Goal: Transaction & Acquisition: Purchase product/service

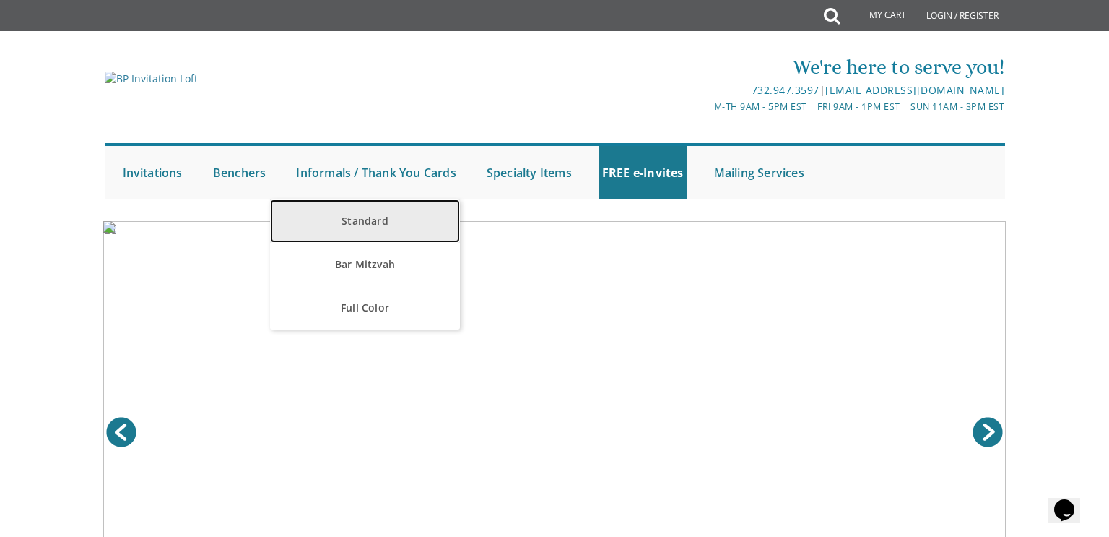
click at [356, 208] on link "Standard" at bounding box center [365, 220] width 190 height 43
click at [352, 220] on link "Standard" at bounding box center [365, 220] width 190 height 43
click at [367, 222] on link "Standard" at bounding box center [365, 220] width 190 height 43
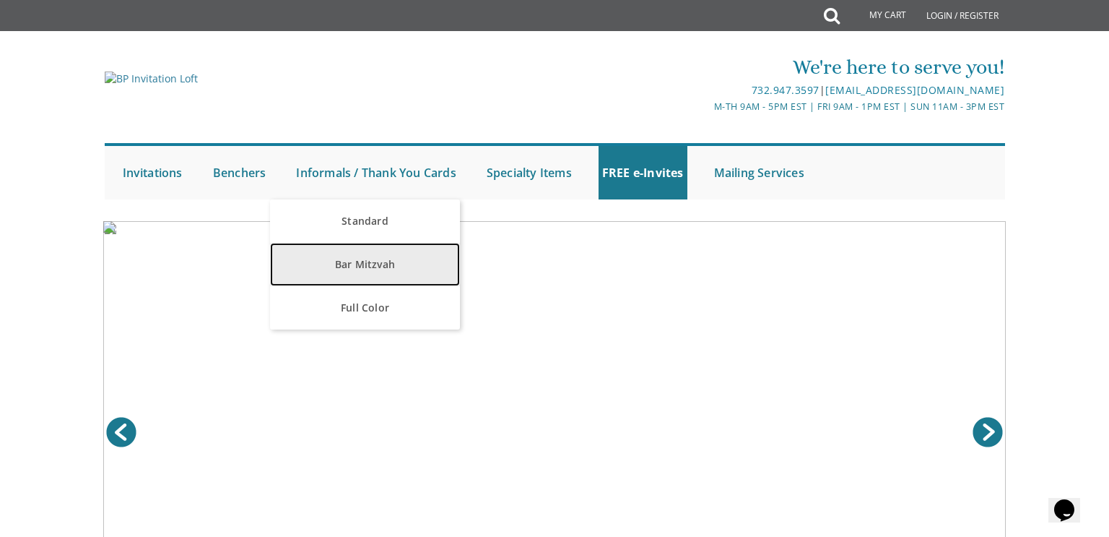
click at [372, 256] on link "Bar Mitzvah" at bounding box center [365, 264] width 190 height 43
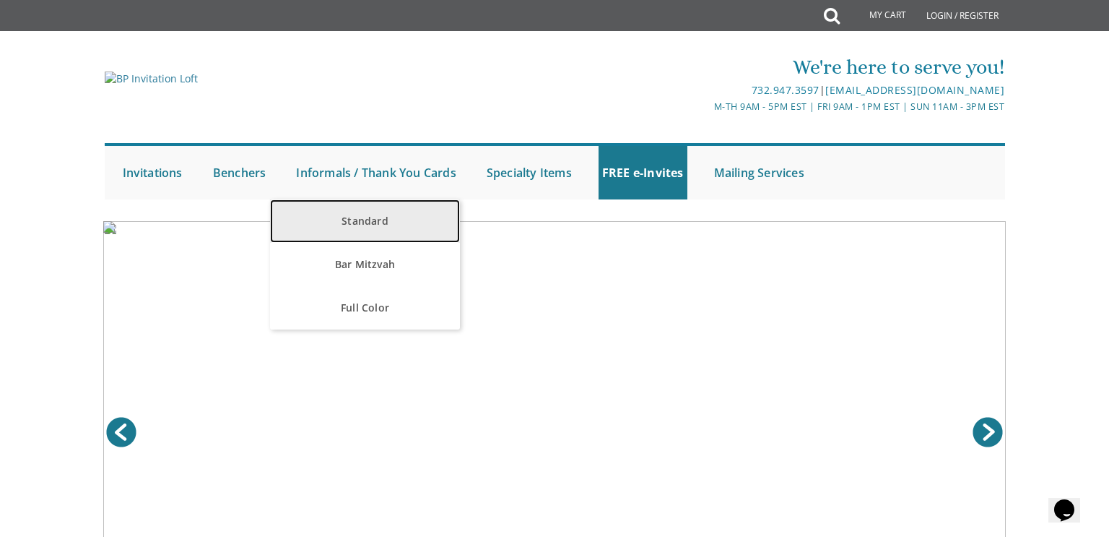
click at [387, 237] on link "Standard" at bounding box center [365, 220] width 190 height 43
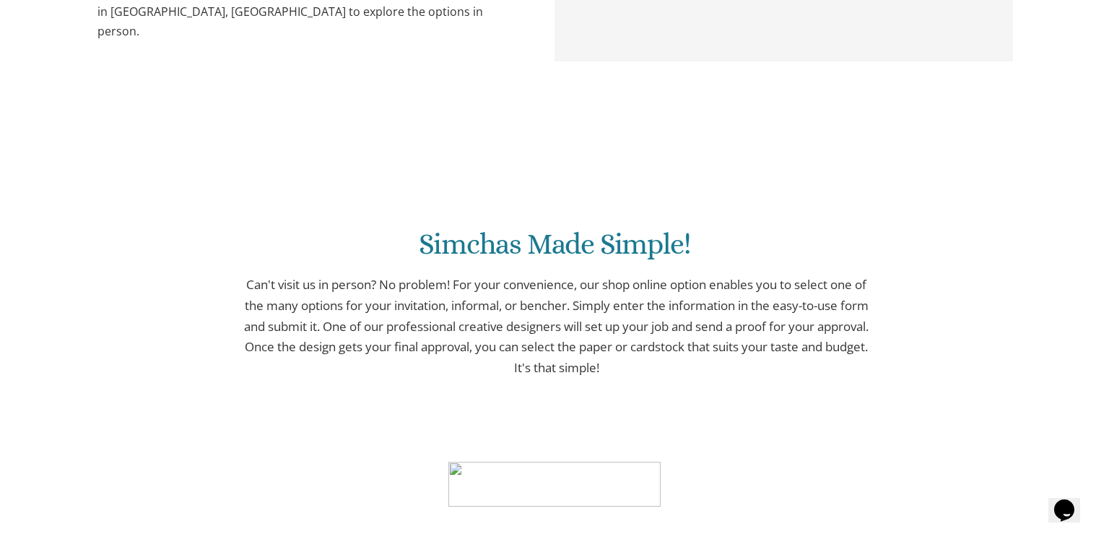
scroll to position [899, 0]
click at [555, 148] on img at bounding box center [555, 148] width 0 height 0
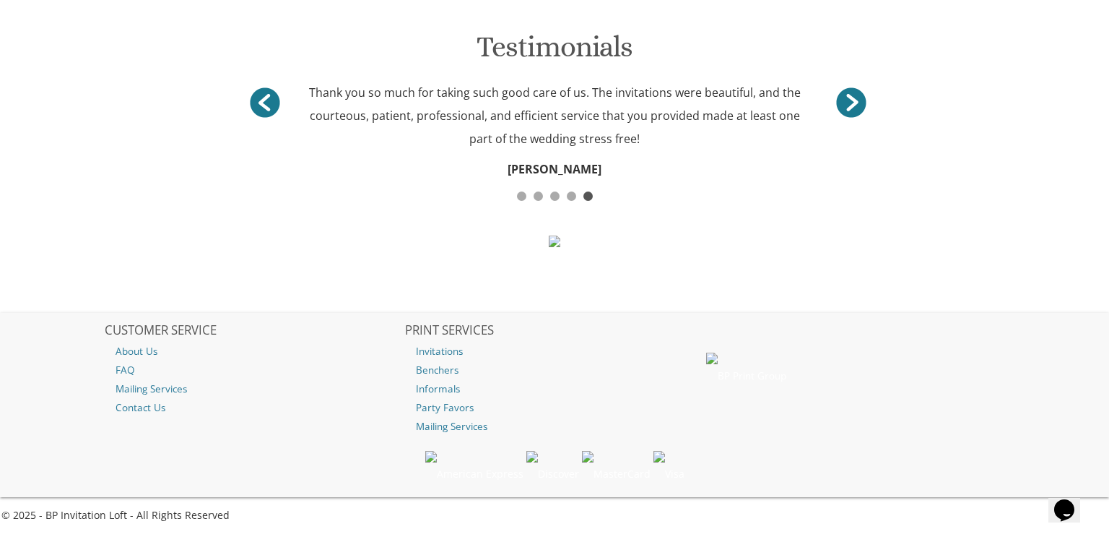
scroll to position [1449, 0]
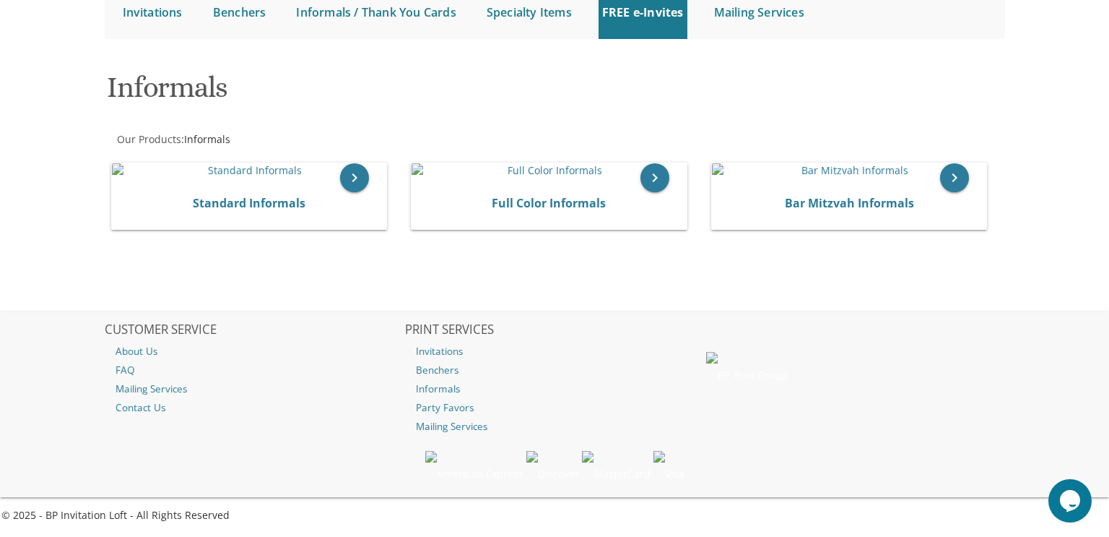
scroll to position [196, 0]
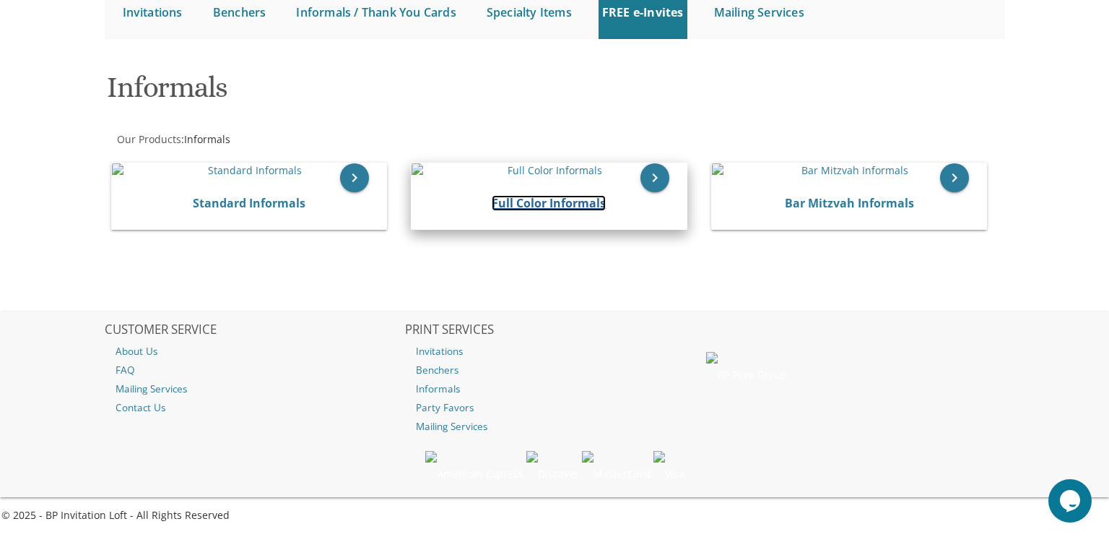
click at [588, 211] on link "Full Color Informals" at bounding box center [549, 203] width 114 height 16
click at [590, 209] on link "Full Color Informals" at bounding box center [549, 203] width 114 height 16
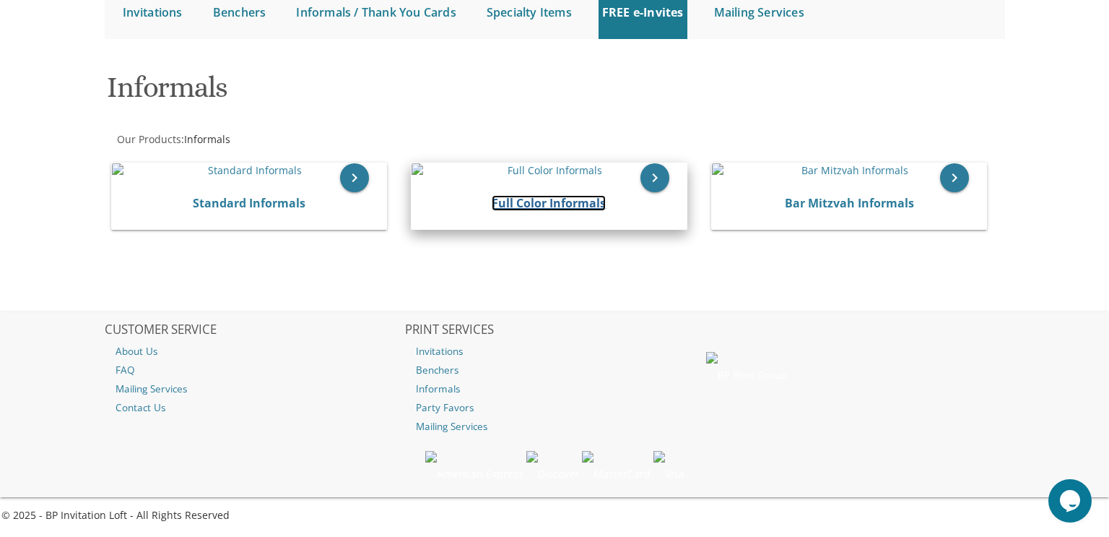
click at [590, 209] on link "Full Color Informals" at bounding box center [549, 203] width 114 height 16
click at [614, 186] on div "Full Color Informals" at bounding box center [549, 204] width 275 height 52
click at [652, 185] on icon "keyboard_arrow_right" at bounding box center [655, 177] width 29 height 29
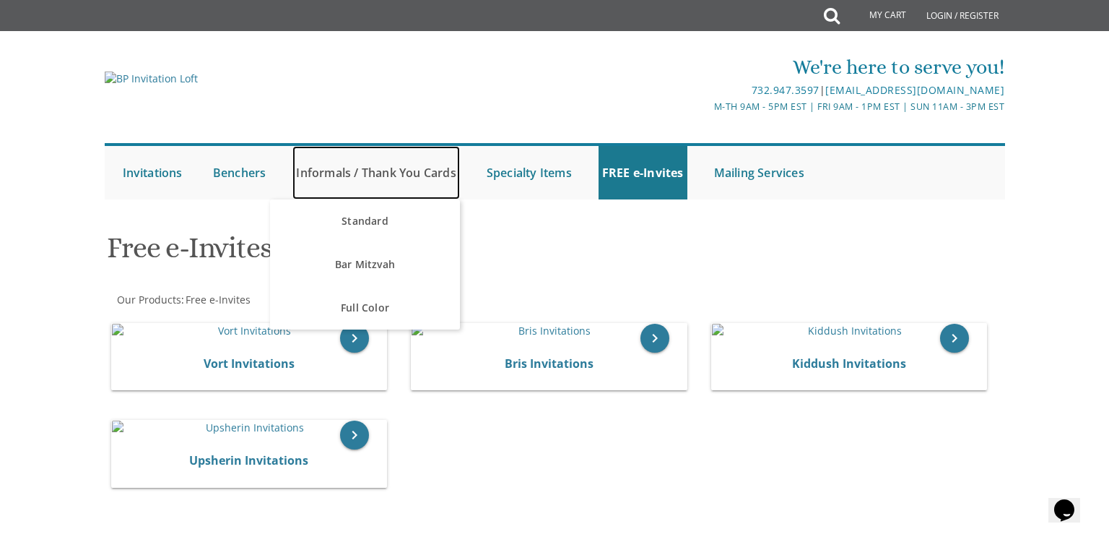
click at [321, 163] on link "Informals / Thank You Cards" at bounding box center [376, 172] width 167 height 53
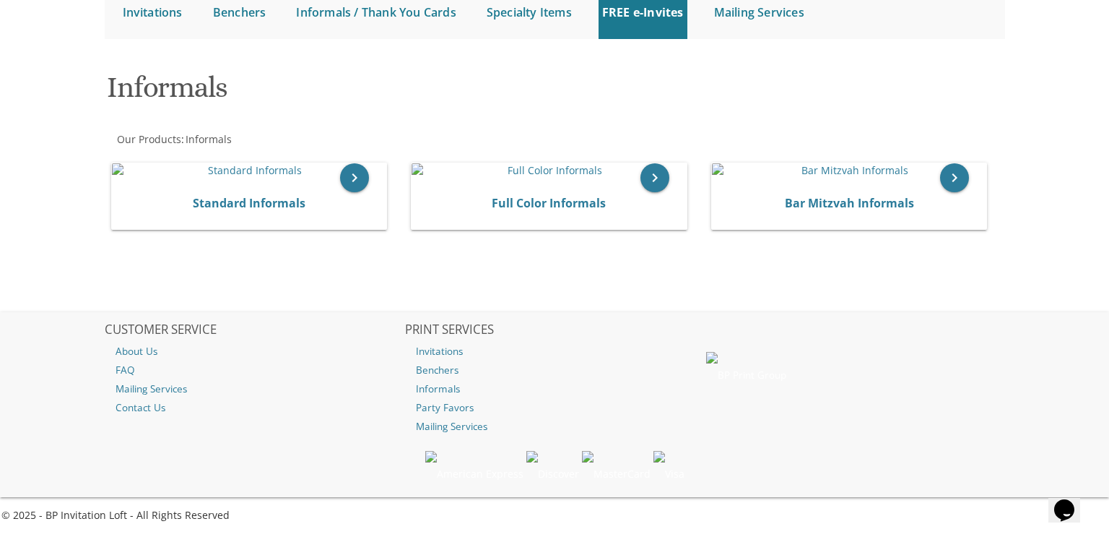
scroll to position [172, 0]
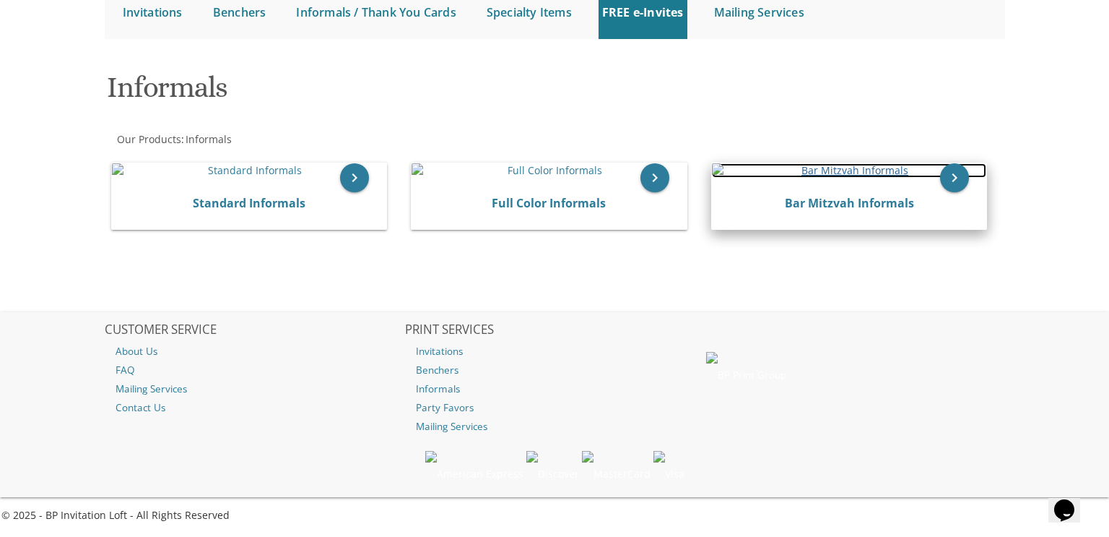
click at [756, 178] on img at bounding box center [849, 170] width 275 height 14
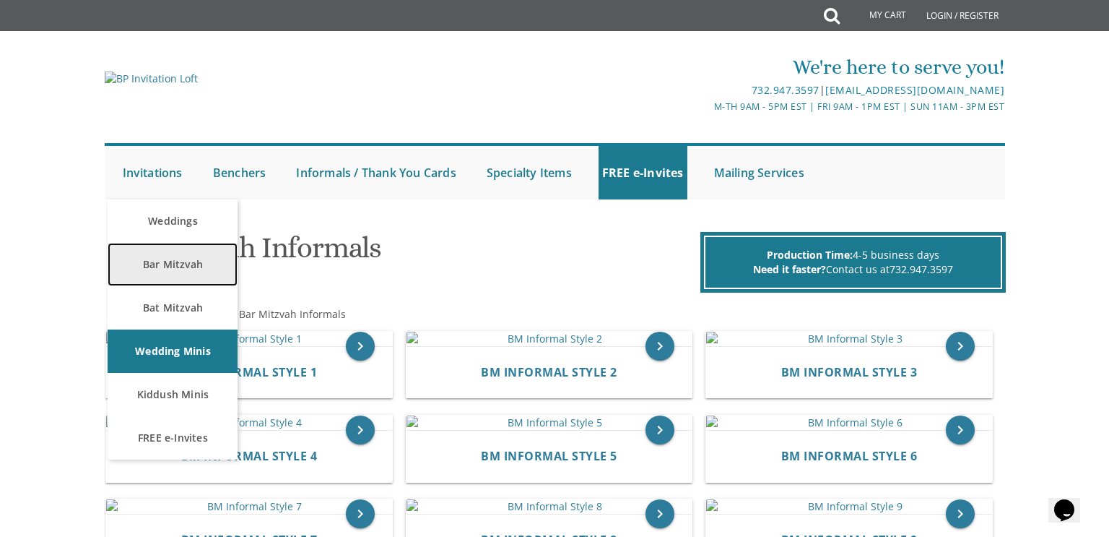
click at [154, 266] on link "Bar Mitzvah" at bounding box center [173, 264] width 130 height 43
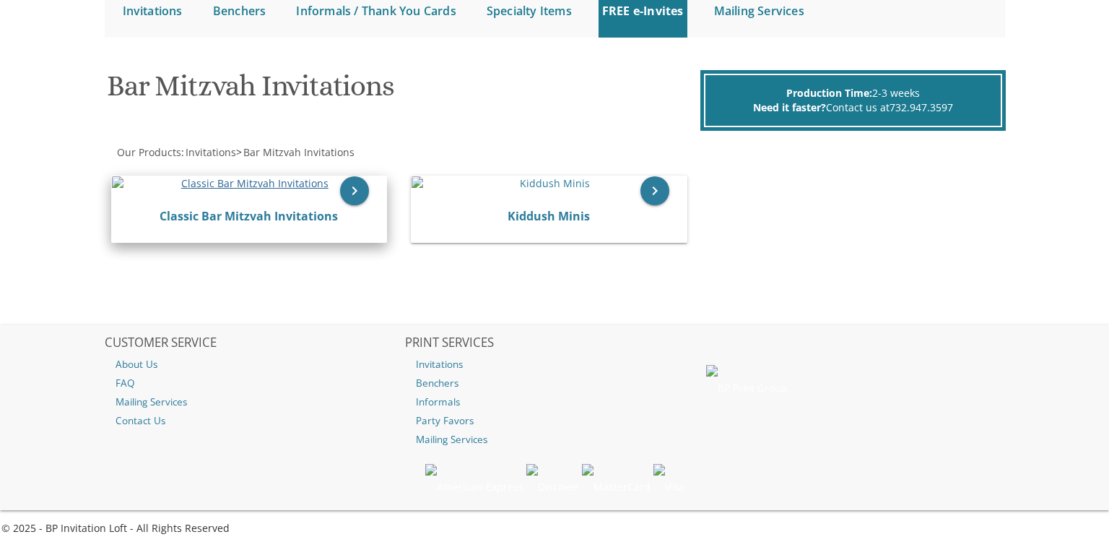
scroll to position [162, 0]
click at [295, 191] on img at bounding box center [249, 183] width 275 height 14
click at [321, 191] on img at bounding box center [249, 183] width 275 height 14
click at [363, 205] on icon "keyboard_arrow_right" at bounding box center [354, 190] width 29 height 29
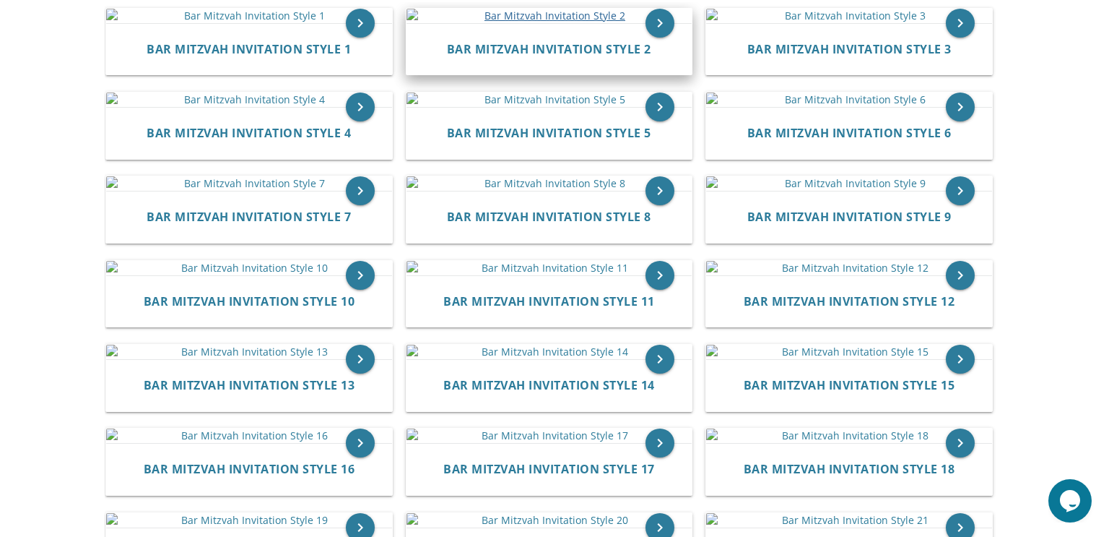
scroll to position [313, 0]
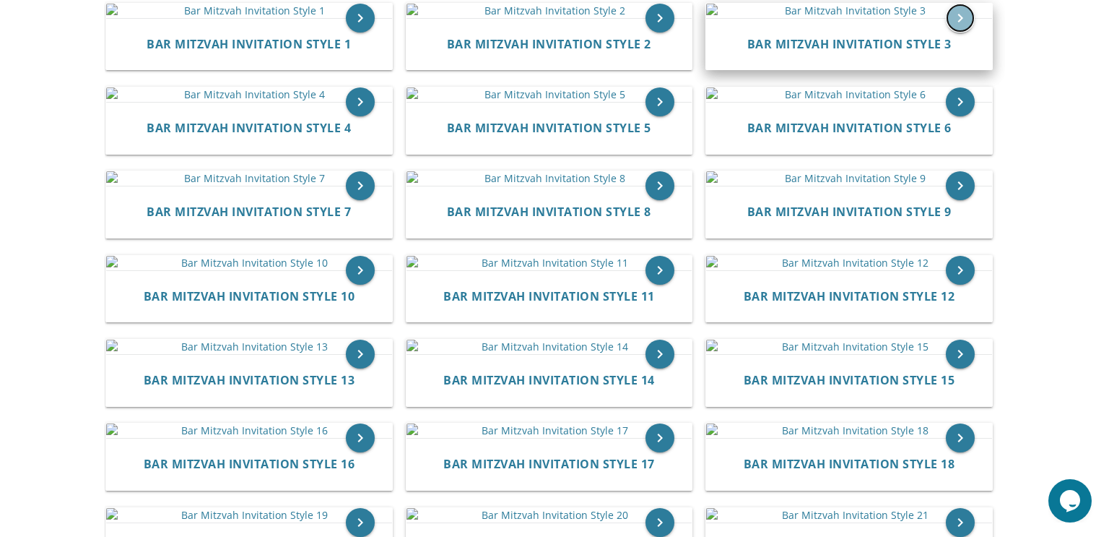
click at [966, 33] on icon "keyboard_arrow_right" at bounding box center [960, 18] width 29 height 29
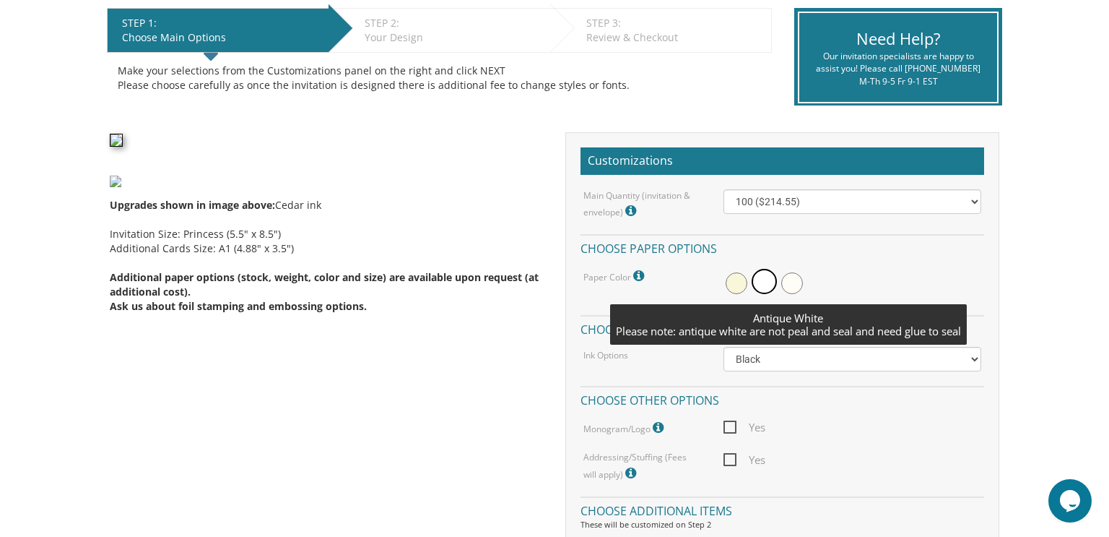
scroll to position [298, 0]
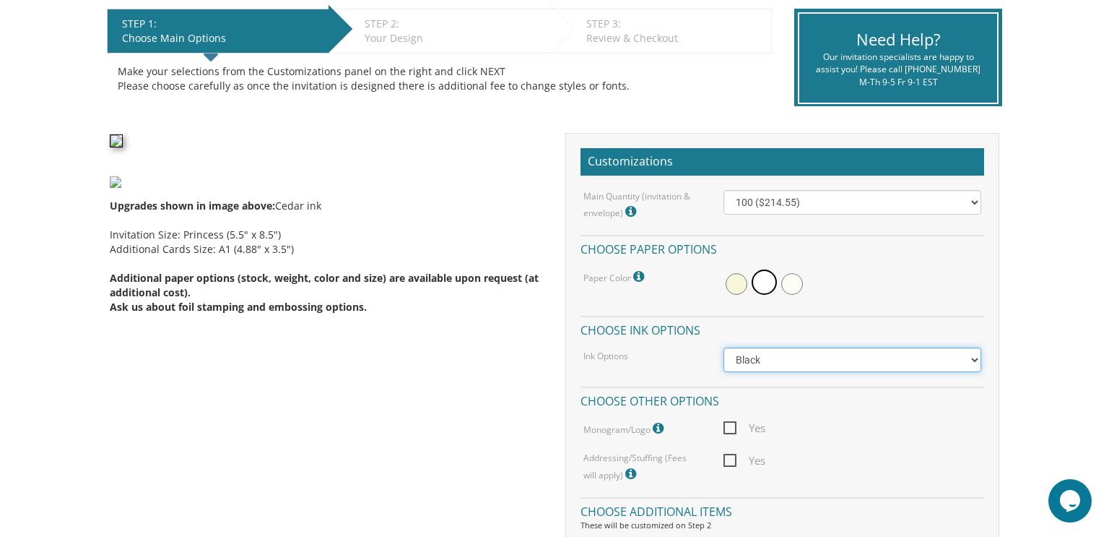
click at [811, 363] on select "Black Colored Ink ($65.00) Black + One Color ($100.00) Two Colors ($137.95)" at bounding box center [853, 359] width 259 height 25
select select "Standard"
click at [724, 347] on select "Black Colored Ink ($65.00) Black + One Color ($100.00) Two Colors ($137.95)" at bounding box center [853, 359] width 259 height 25
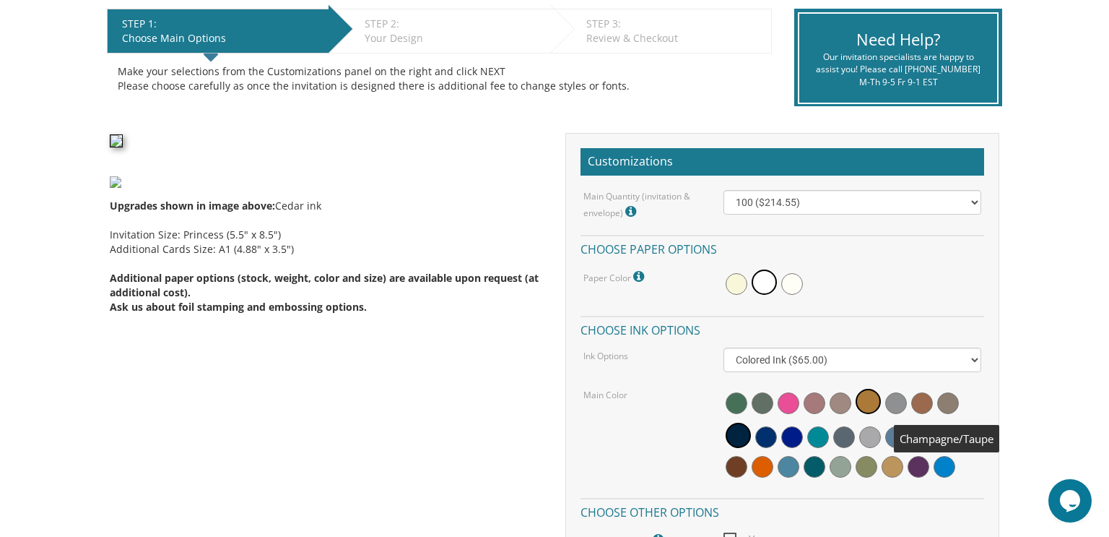
click at [940, 403] on span at bounding box center [949, 403] width 22 height 22
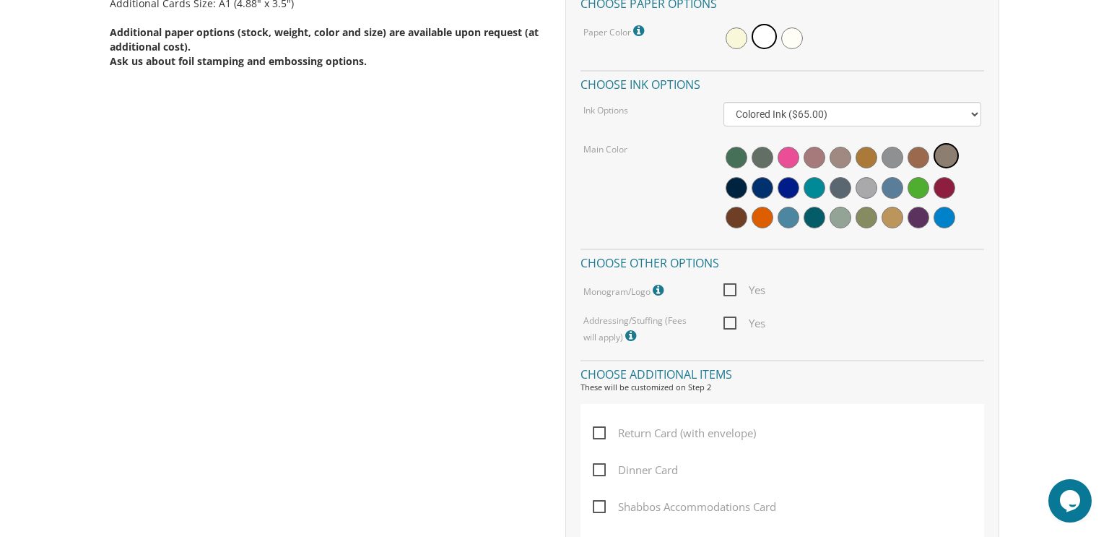
scroll to position [550, 0]
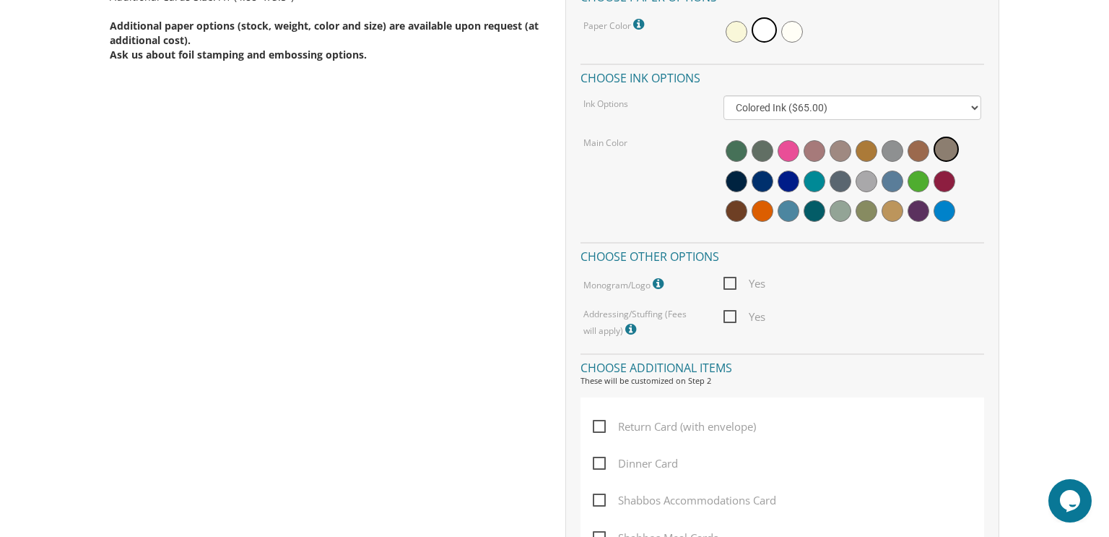
click at [600, 428] on span "Return Card (with envelope)" at bounding box center [674, 426] width 163 height 18
click at [600, 428] on input "Return Card (with envelope)" at bounding box center [597, 424] width 9 height 9
click at [600, 428] on span "Return Card (with envelope)" at bounding box center [674, 426] width 163 height 18
click at [600, 428] on input "Return Card (with envelope)" at bounding box center [597, 424] width 9 height 9
click at [600, 428] on span "Return Card (with envelope)" at bounding box center [674, 426] width 163 height 18
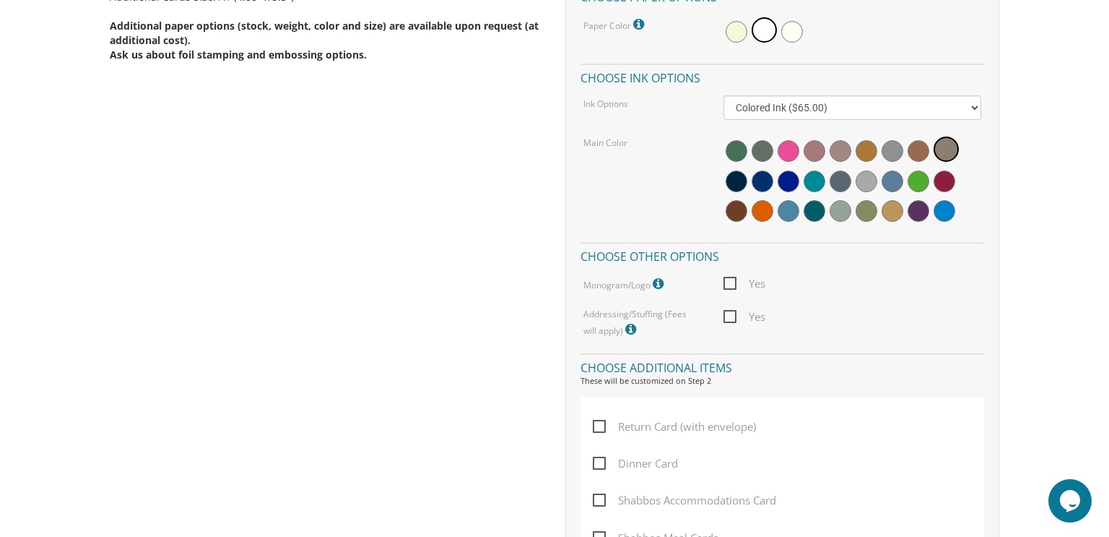
click at [600, 428] on input "Return Card (with envelope)" at bounding box center [597, 424] width 9 height 9
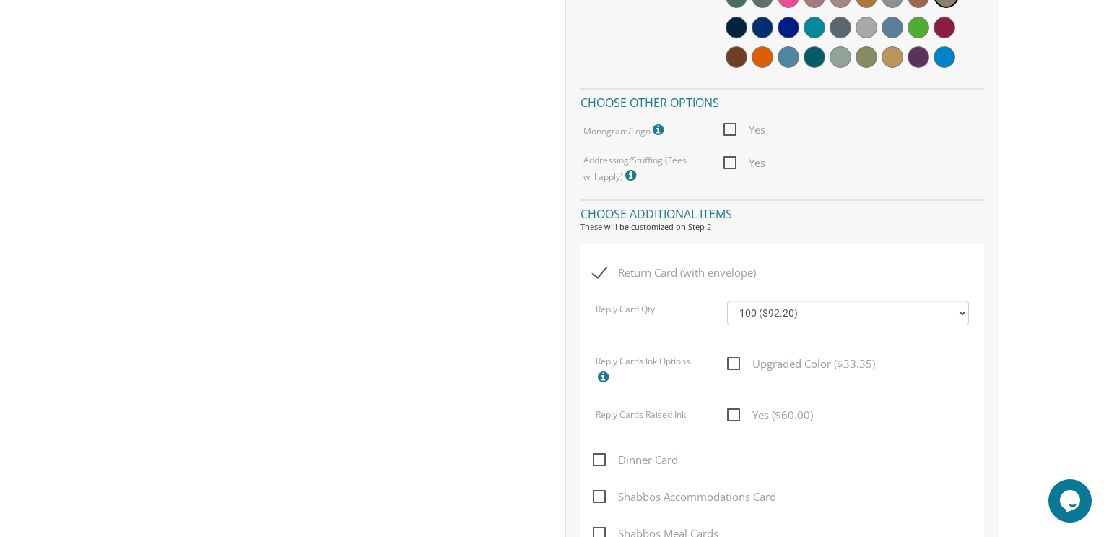
scroll to position [703, 0]
click at [603, 273] on span "Return Card (with envelope)" at bounding box center [674, 273] width 163 height 18
click at [602, 273] on input "Return Card (with envelope)" at bounding box center [597, 271] width 9 height 9
checkbox input "false"
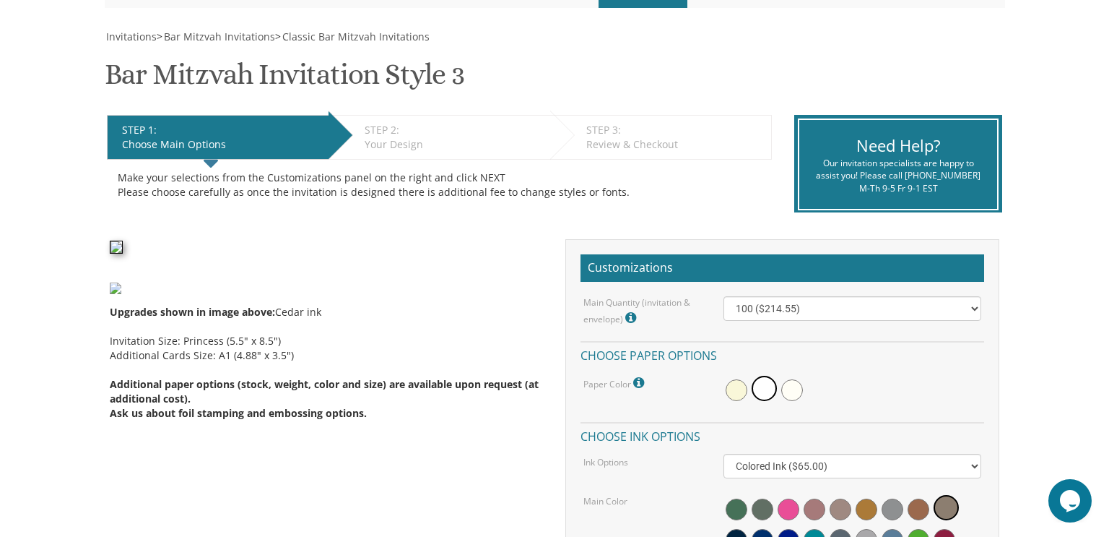
scroll to position [186, 0]
